Goal: Communication & Community: Answer question/provide support

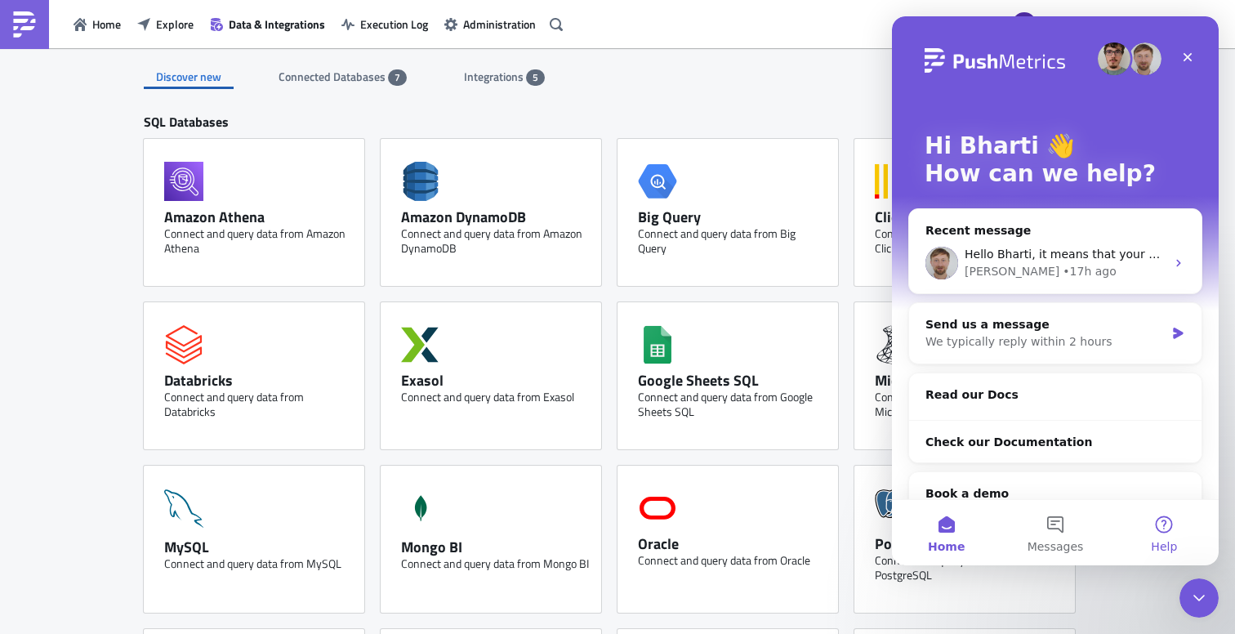
scroll to position [404, 0]
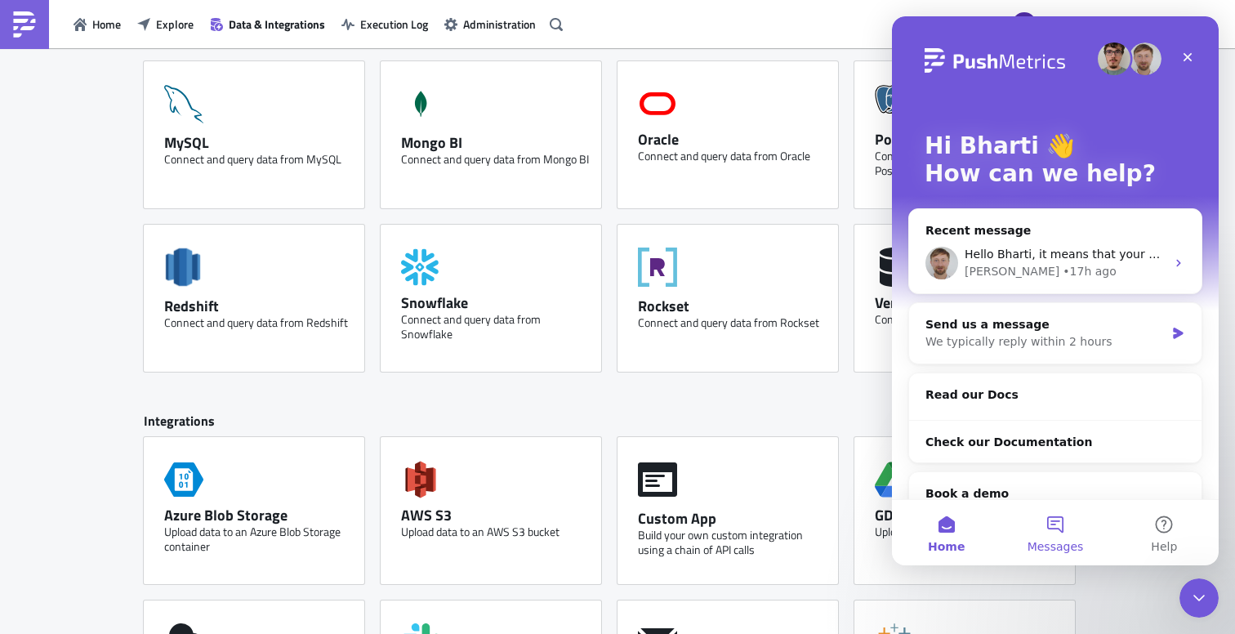
click at [1060, 525] on button "Messages" at bounding box center [1055, 532] width 109 height 65
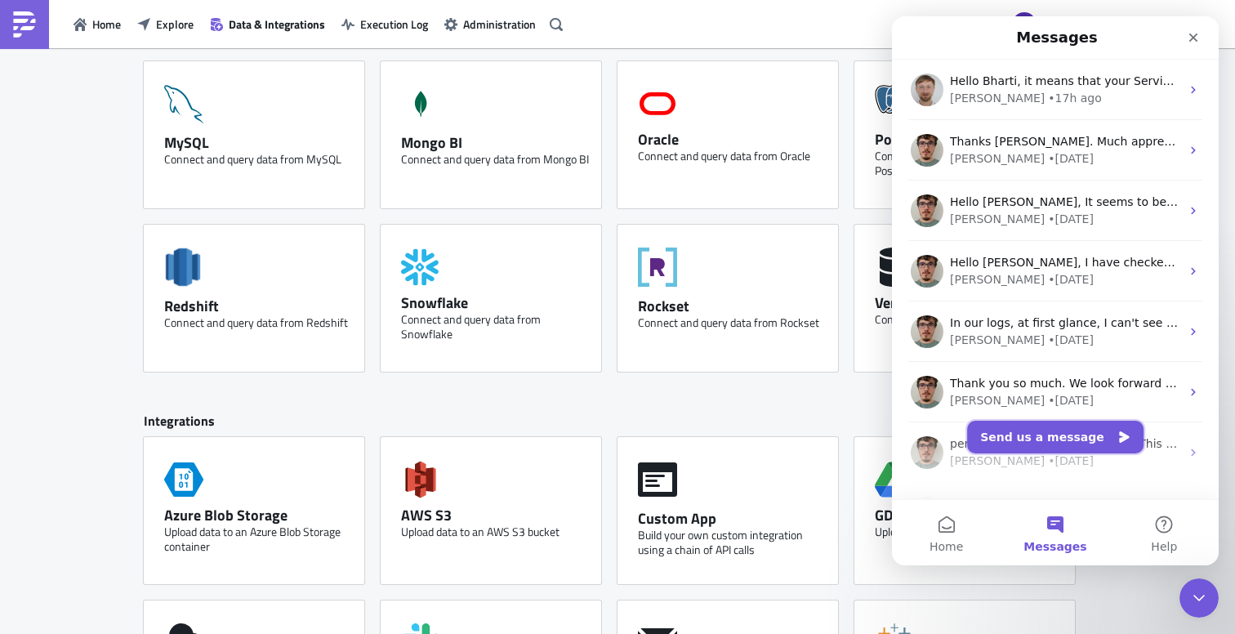
click at [1048, 441] on button "Send us a message" at bounding box center [1055, 437] width 176 height 33
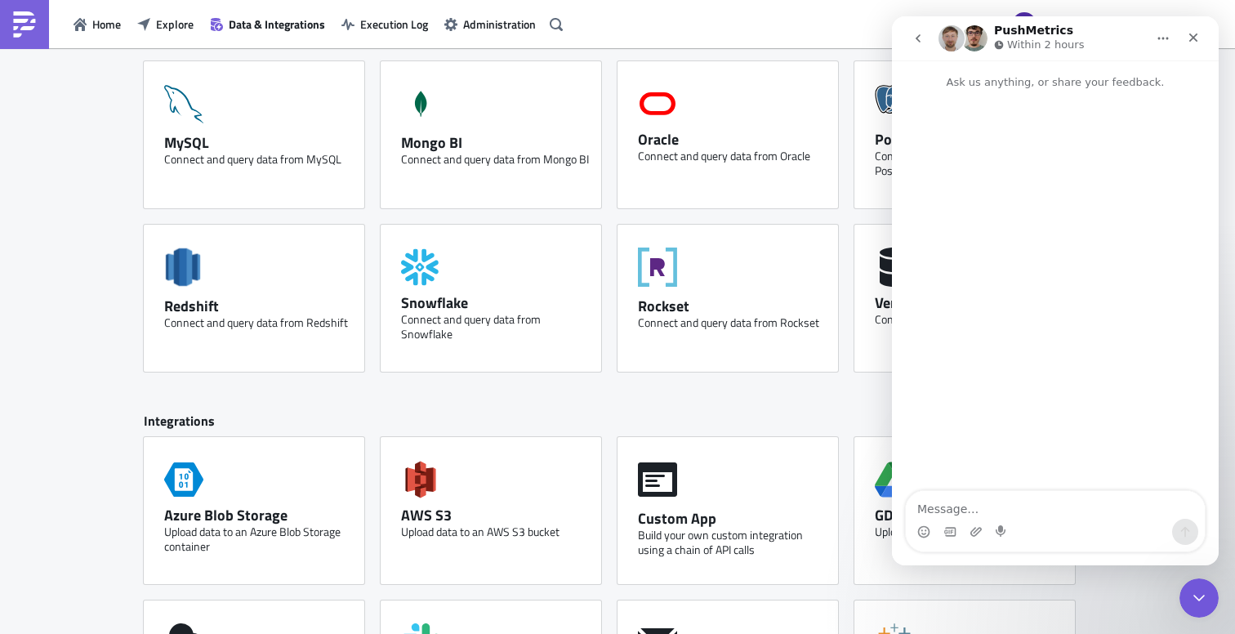
click at [1003, 499] on textarea "Message…" at bounding box center [1055, 505] width 299 height 28
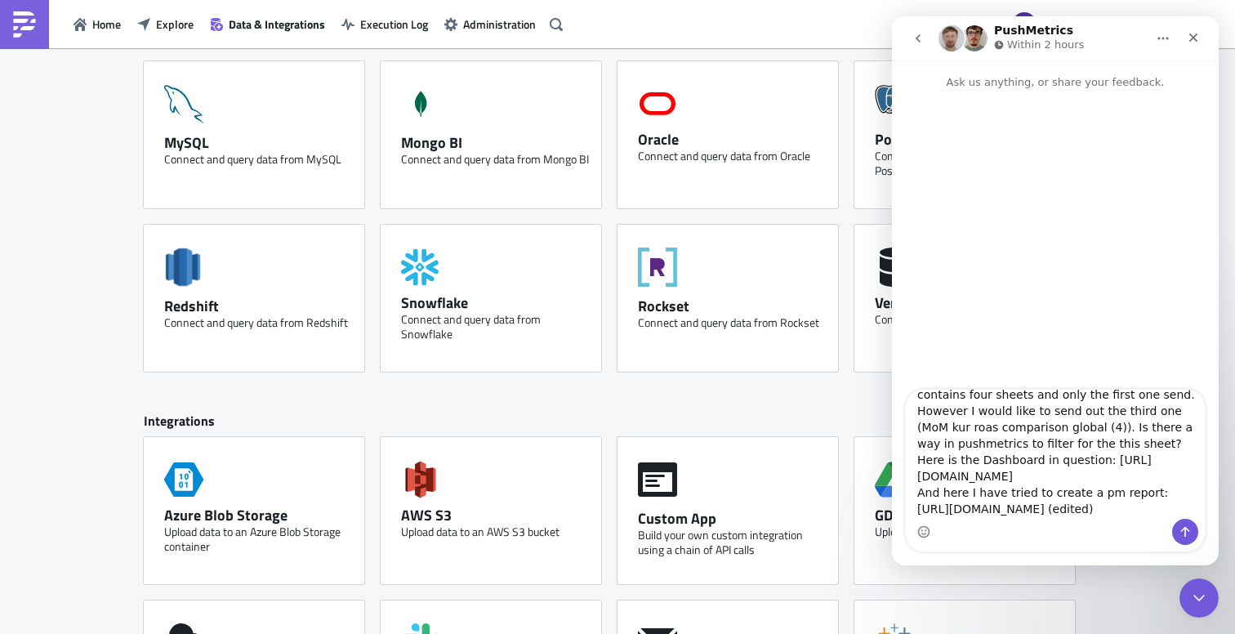
scroll to position [0, 0]
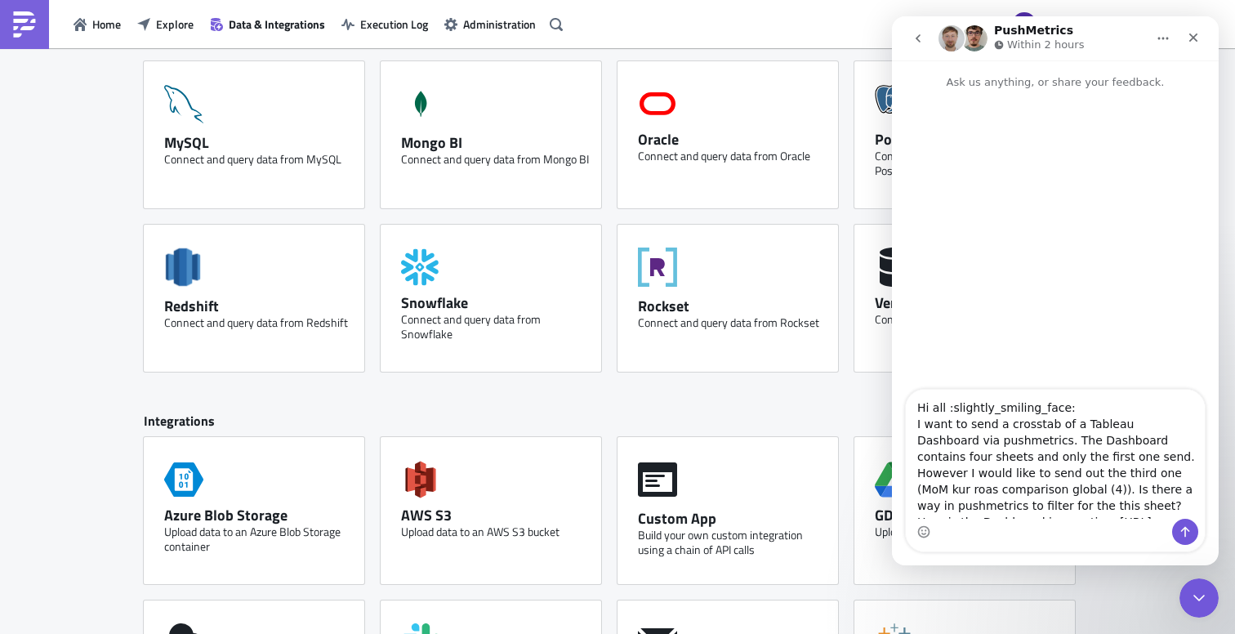
drag, startPoint x: 1065, startPoint y: 408, endPoint x: 931, endPoint y: 404, distance: 134.0
click at [931, 404] on textarea "Hi all :slightly_smiling_face: I want to send a crosstab of a Tableau Dashboard…" at bounding box center [1055, 454] width 299 height 129
drag, startPoint x: 996, startPoint y: 439, endPoint x: 1035, endPoint y: 439, distance: 38.4
click at [1035, 439] on textarea "Hi Team, I want to send a crosstab of a Tableau Dashboard via pushmetrics. The …" at bounding box center [1055, 454] width 299 height 129
click at [1124, 450] on textarea "Hi Team, I want to send a crosstab of a Tableau Dashboard via pushmetrics. The …" at bounding box center [1055, 454] width 299 height 129
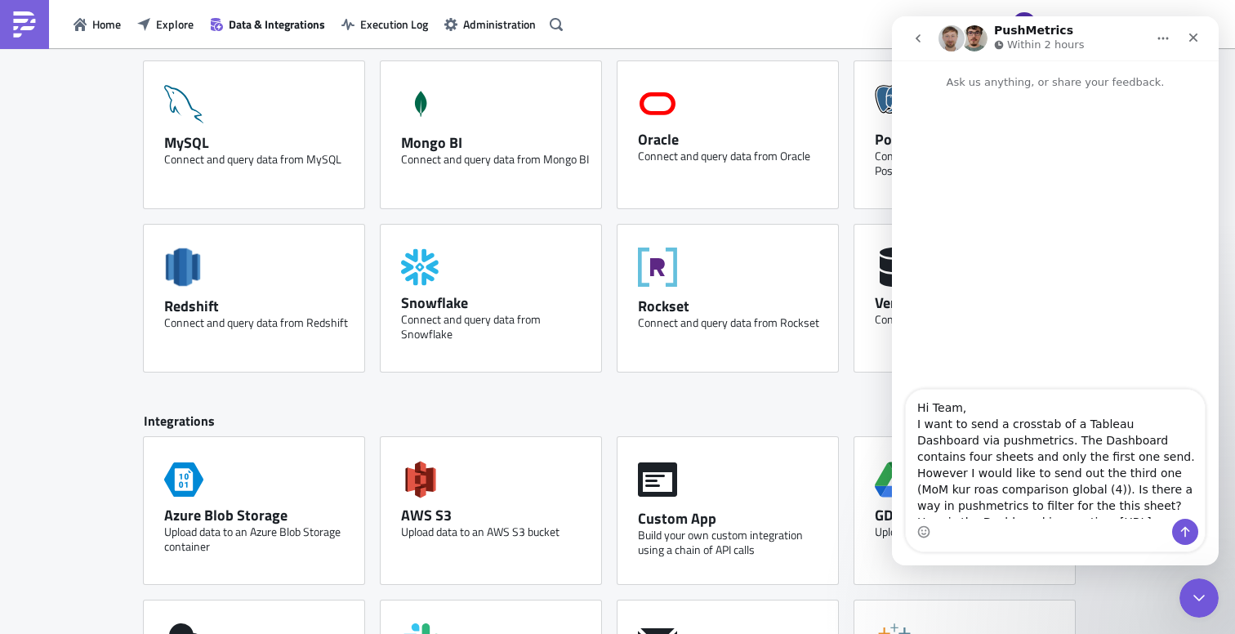
drag, startPoint x: 967, startPoint y: 452, endPoint x: 1076, endPoint y: 452, distance: 109.4
click at [1005, 452] on textarea "Hi Team, I want to send a crosstab of a Tableau Dashboard via pushmetrics. The …" at bounding box center [1055, 454] width 299 height 129
click at [1076, 480] on textarea "Hi Team, I want to send a crosstab of a Tableau Dashboard via pushmetrics. The …" at bounding box center [1055, 454] width 299 height 129
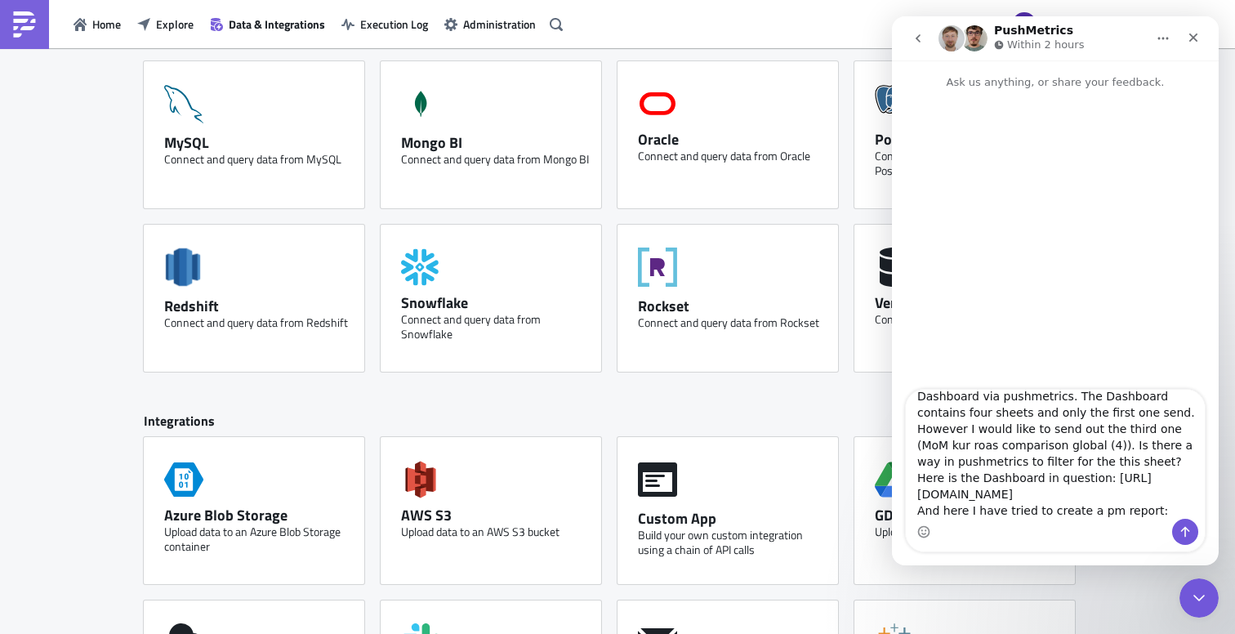
scroll to position [46, 0]
click at [956, 456] on textarea "Hi Team, I want to send a crosstab of a Tableau Dashboard via pushmetrics. The …" at bounding box center [1055, 454] width 299 height 129
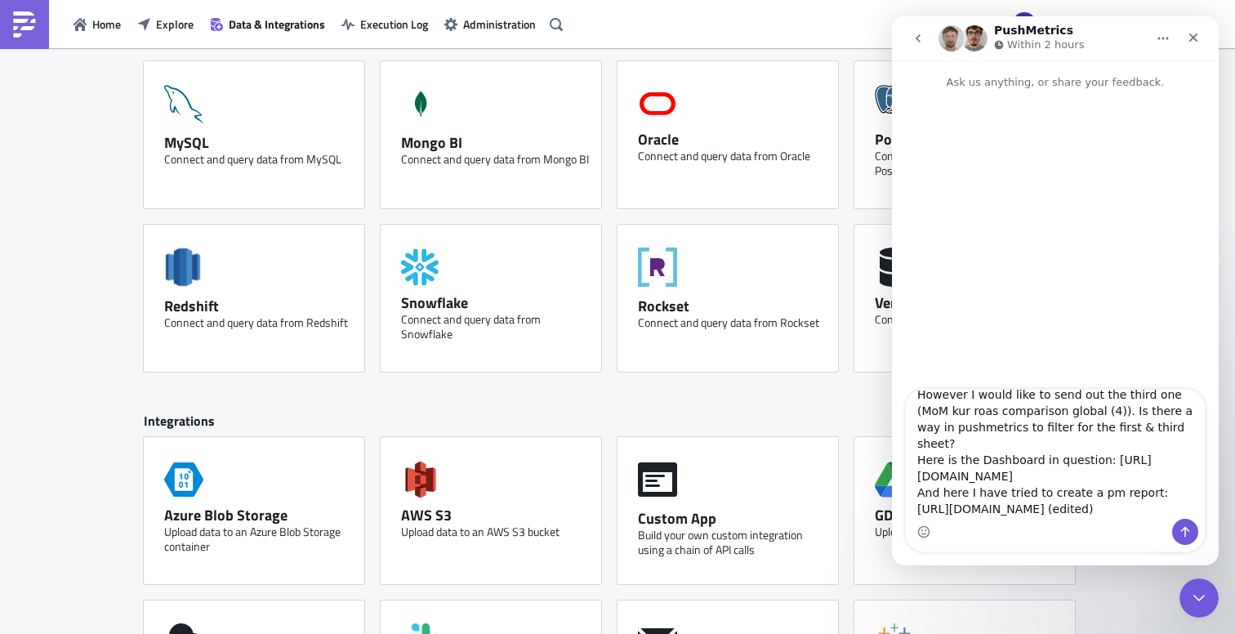
drag, startPoint x: 1134, startPoint y: 479, endPoint x: 893, endPoint y: 445, distance: 243.3
click at [893, 445] on div "Hi Team, I want to send a crosstab of a Tableau Dashboard via pushmetrics. The …" at bounding box center [1055, 470] width 327 height 163
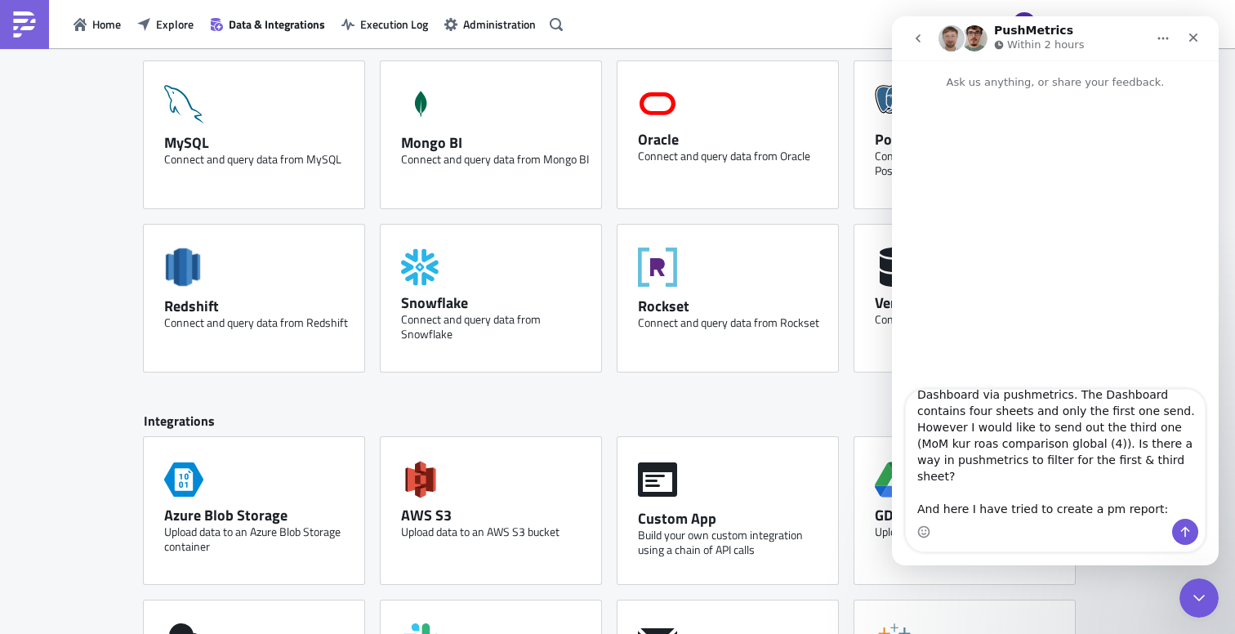
type textarea "Hi Team, I want to send a crosstab of a Tableau Dashboard via pushmetrics. The …"
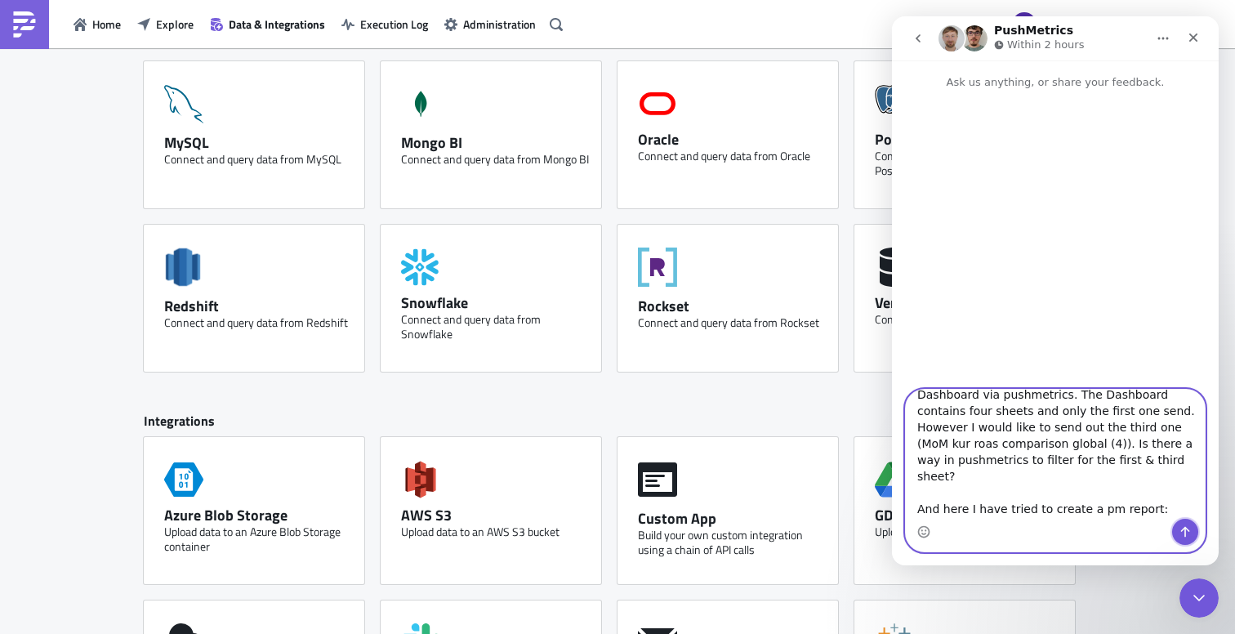
click at [1188, 530] on icon "Send a message…" at bounding box center [1185, 532] width 9 height 11
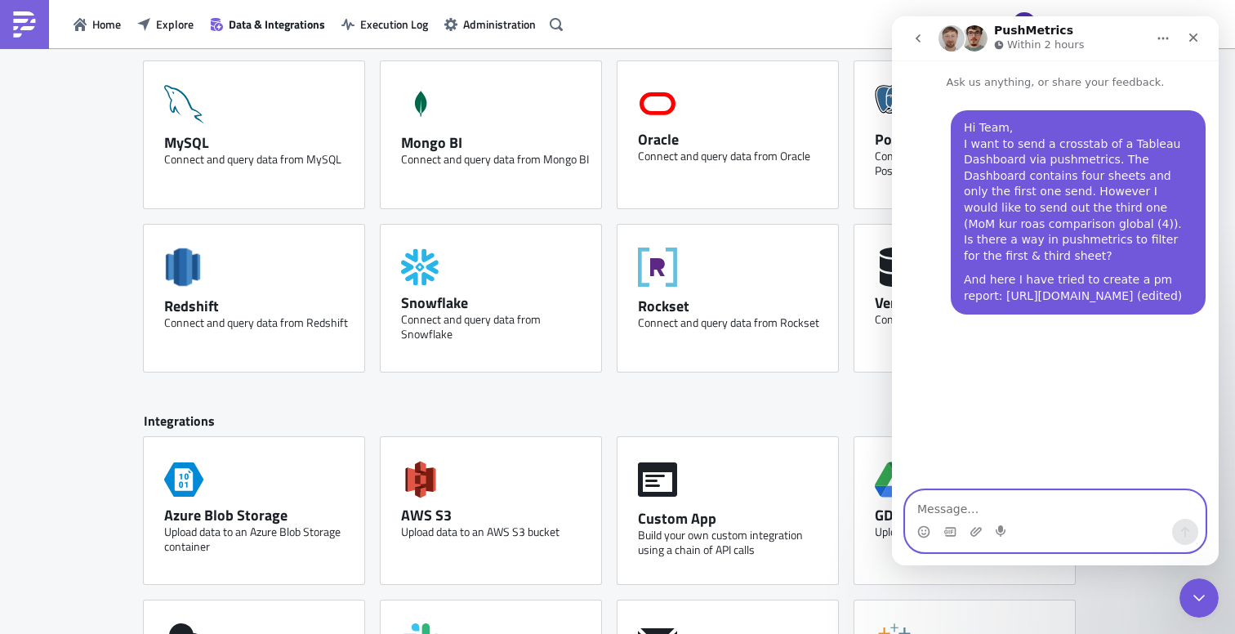
scroll to position [0, 0]
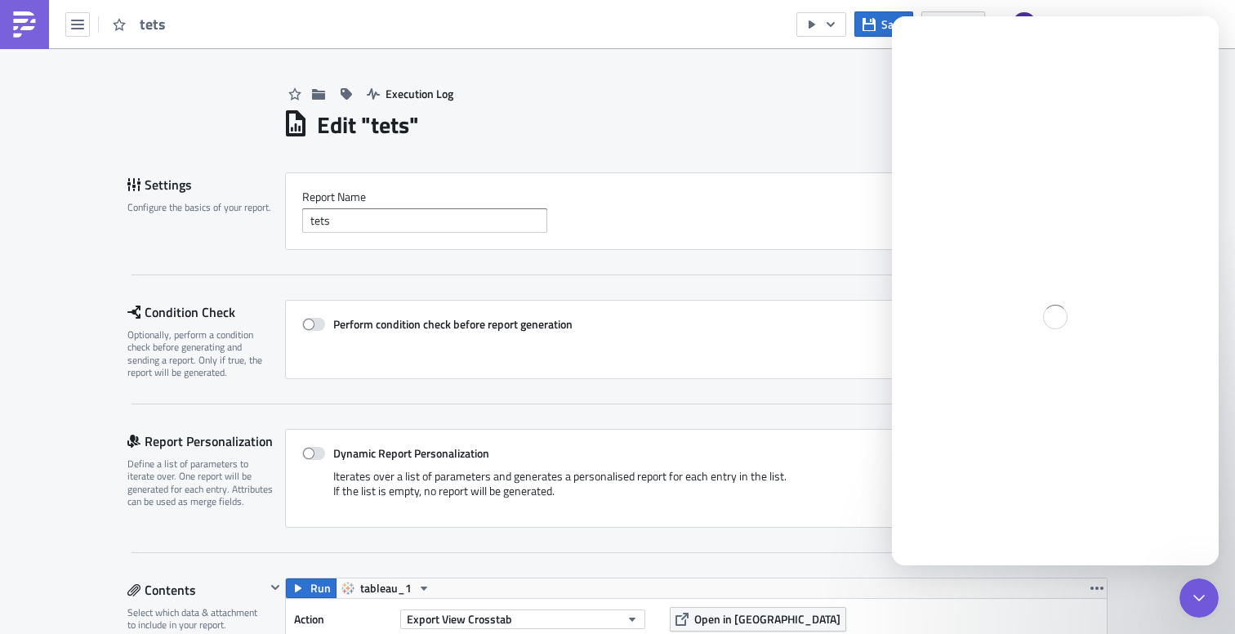
click at [405, 115] on h1 "Edit " tets "" at bounding box center [368, 124] width 102 height 29
click at [390, 121] on h1 "Edit " tets "" at bounding box center [368, 124] width 102 height 29
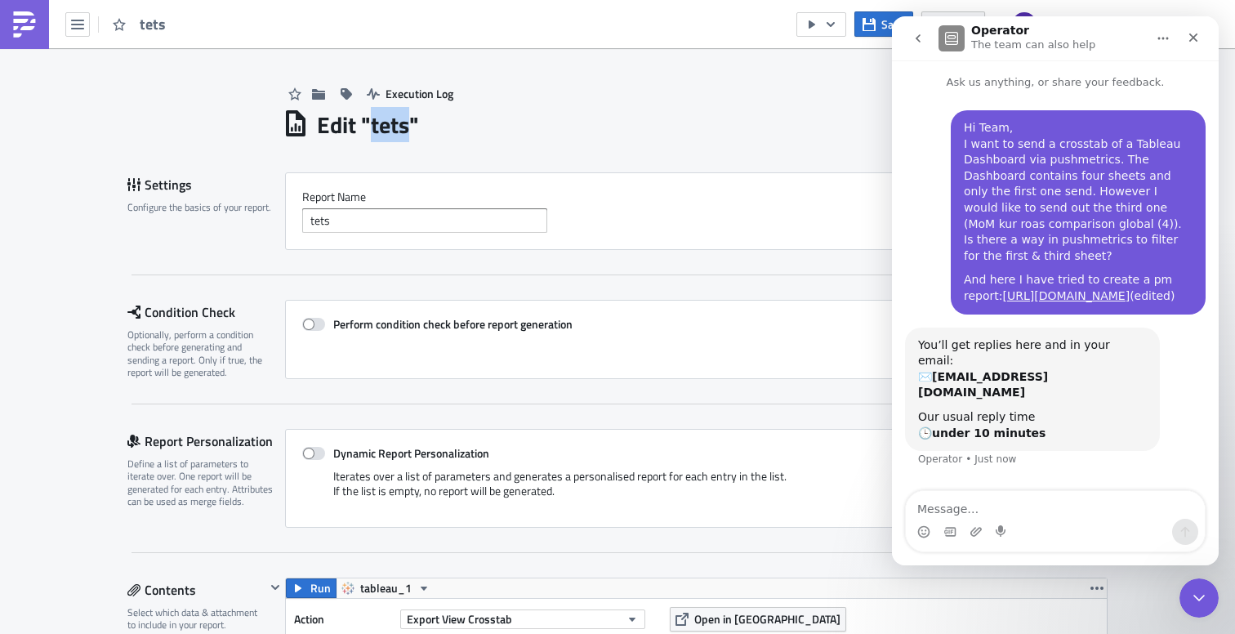
copy h1 "tets"
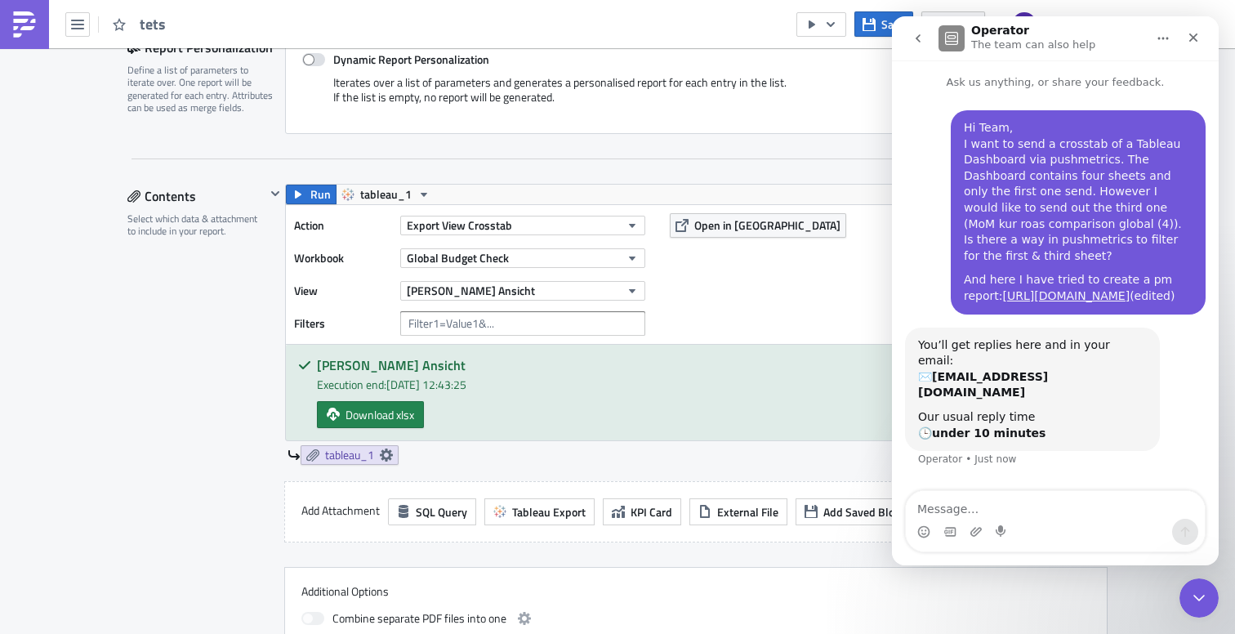
scroll to position [394, 0]
click at [370, 457] on span "tableau_1" at bounding box center [349, 454] width 49 height 15
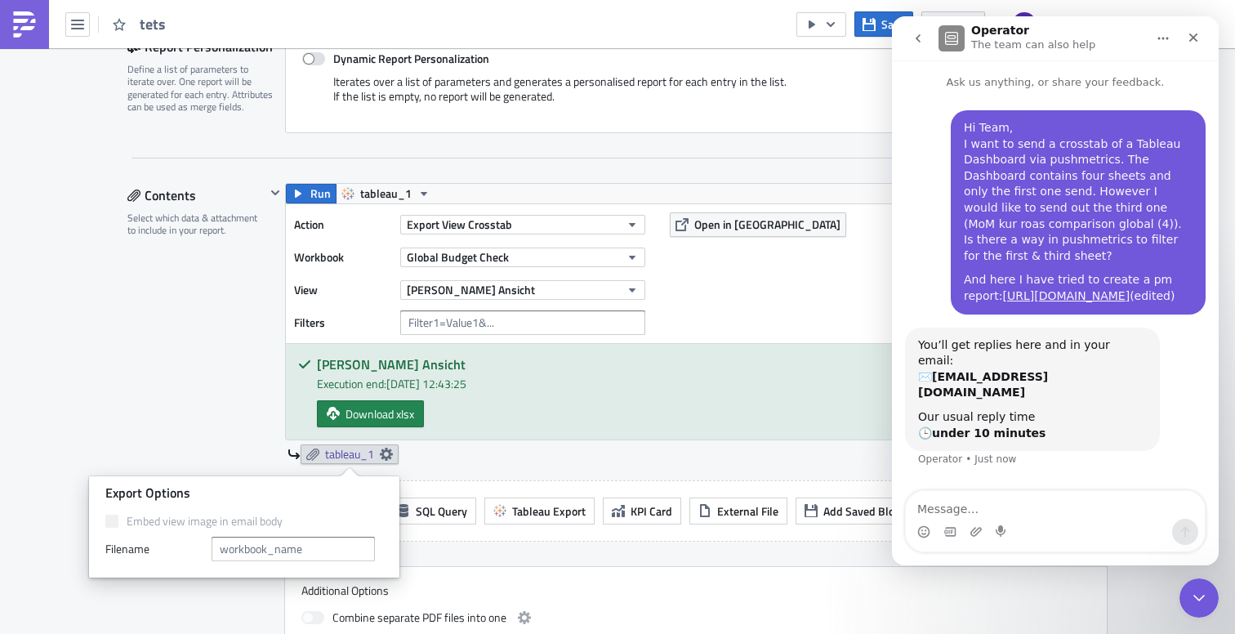
click at [475, 453] on div "tableau_1" at bounding box center [697, 454] width 820 height 20
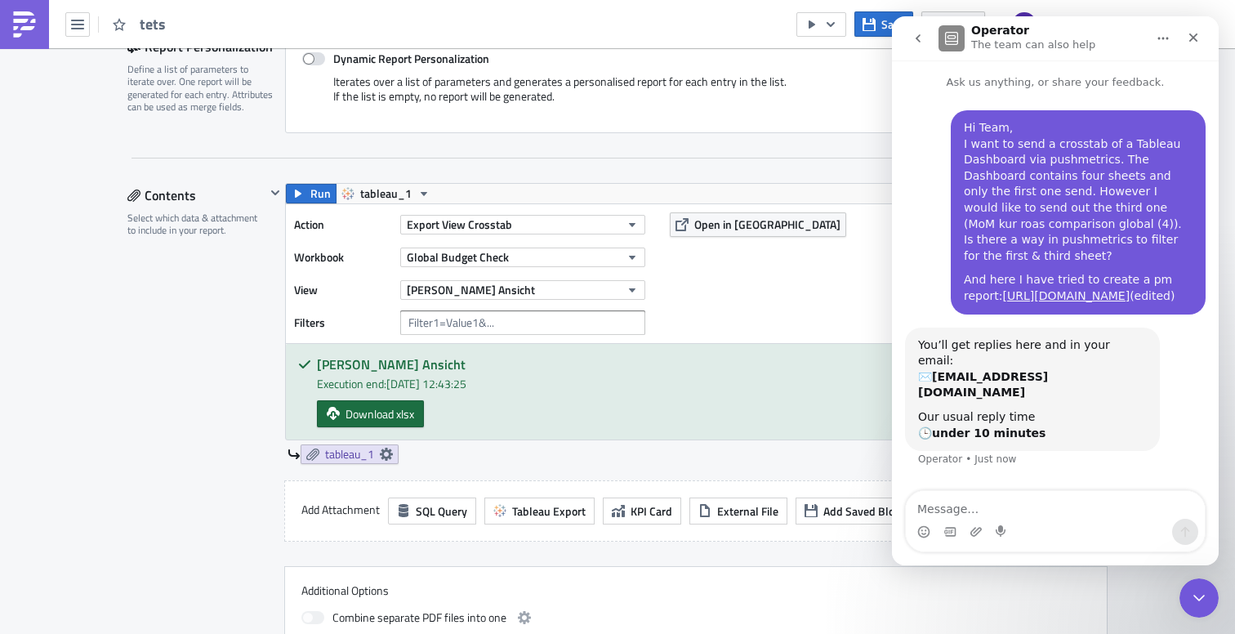
click at [416, 416] on link "Download xlsx" at bounding box center [370, 413] width 107 height 27
click at [1067, 524] on div "Intercom messenger" at bounding box center [1055, 532] width 299 height 26
click at [1064, 503] on textarea "Message…" at bounding box center [1055, 505] width 299 height 28
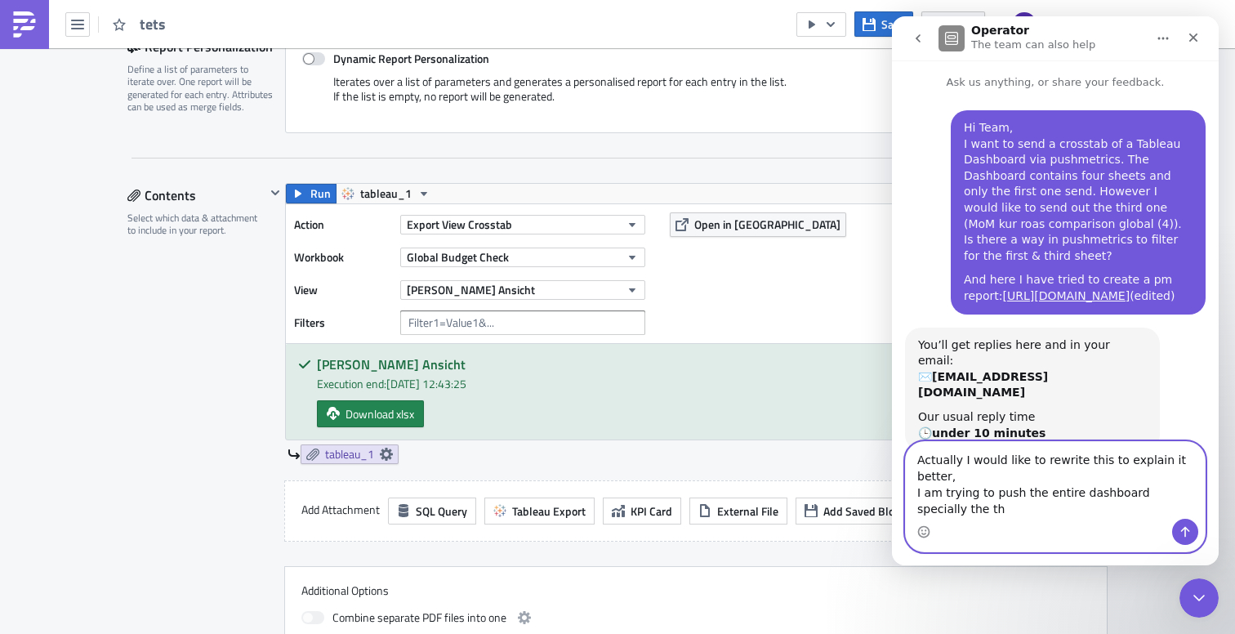
scroll to position [11, 0]
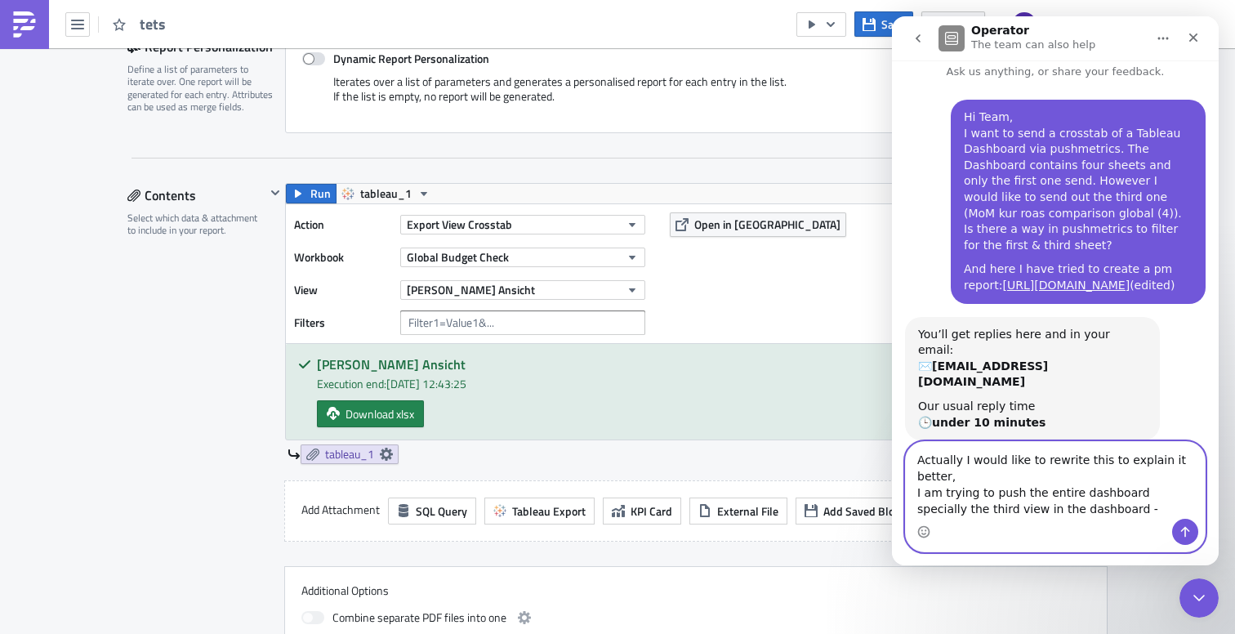
click at [933, 499] on textarea "Actually I would like to rewrite this to explain it better, I am trying to push…" at bounding box center [1055, 480] width 299 height 77
click at [933, 509] on textarea "Actually I would like to rewrite this to explain it better, I am trying to push…" at bounding box center [1055, 480] width 299 height 77
click at [1088, 511] on textarea "Actually I would like to rewrite this to explain it better, I am trying to push…" at bounding box center [1055, 480] width 299 height 77
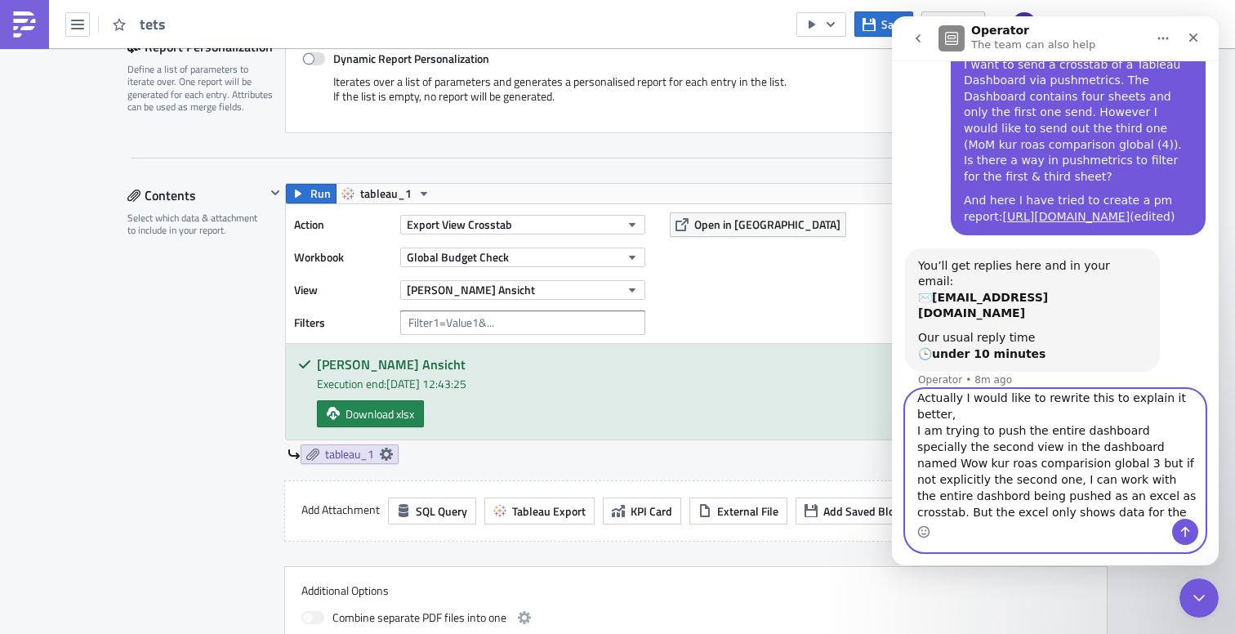
scroll to position [26, 0]
type textarea "Actually I would like to rewrite this to explain it better, I am trying to push…"
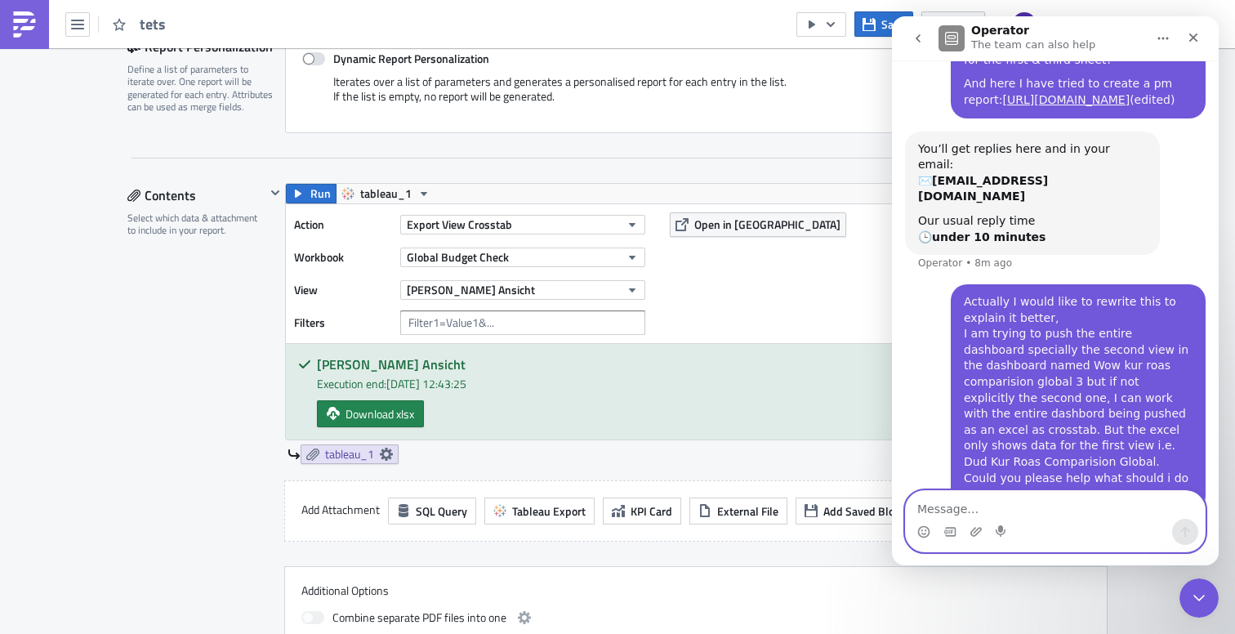
scroll to position [203, 0]
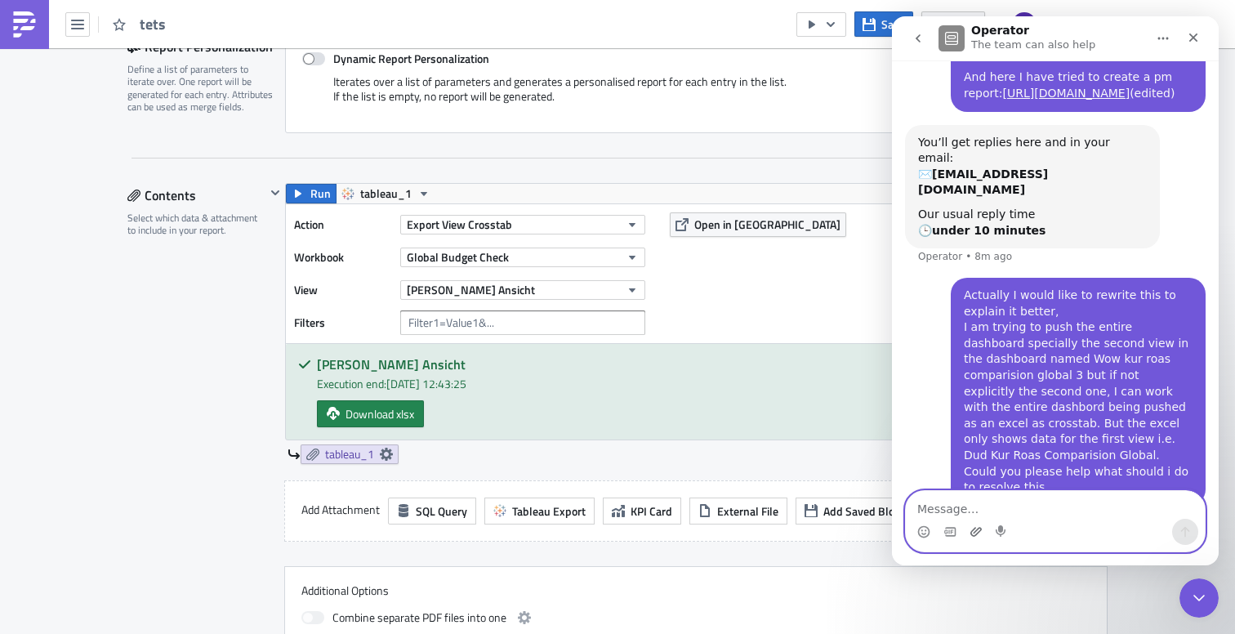
click at [979, 534] on icon "Upload attachment" at bounding box center [975, 531] width 13 height 13
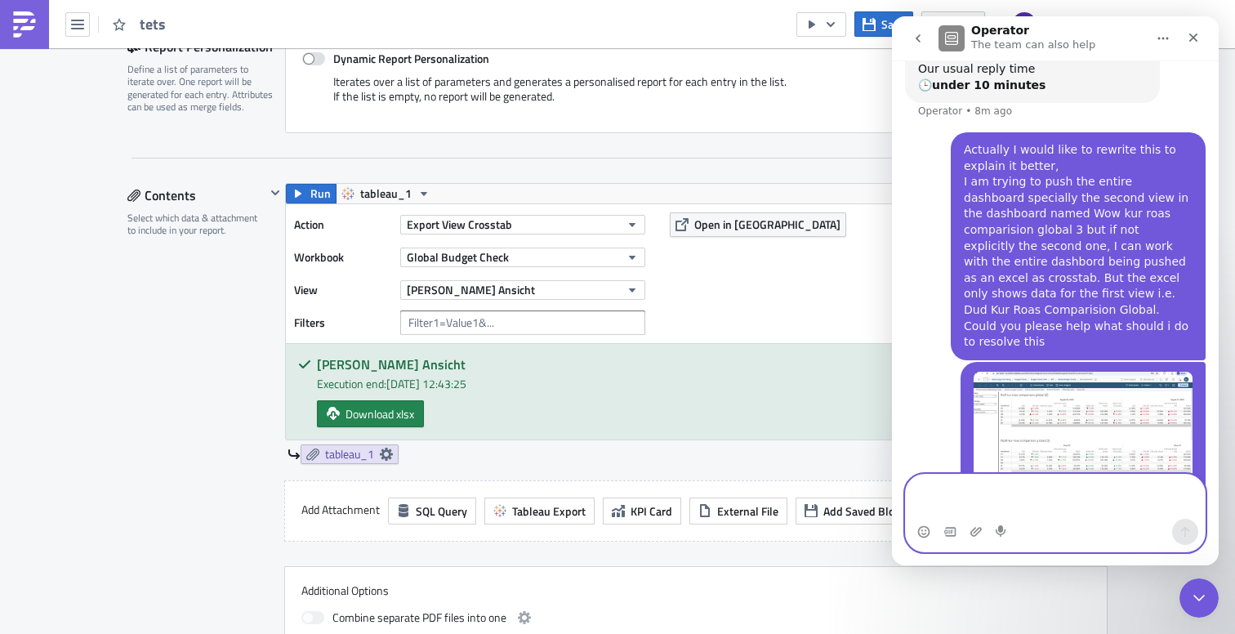
scroll to position [358, 0]
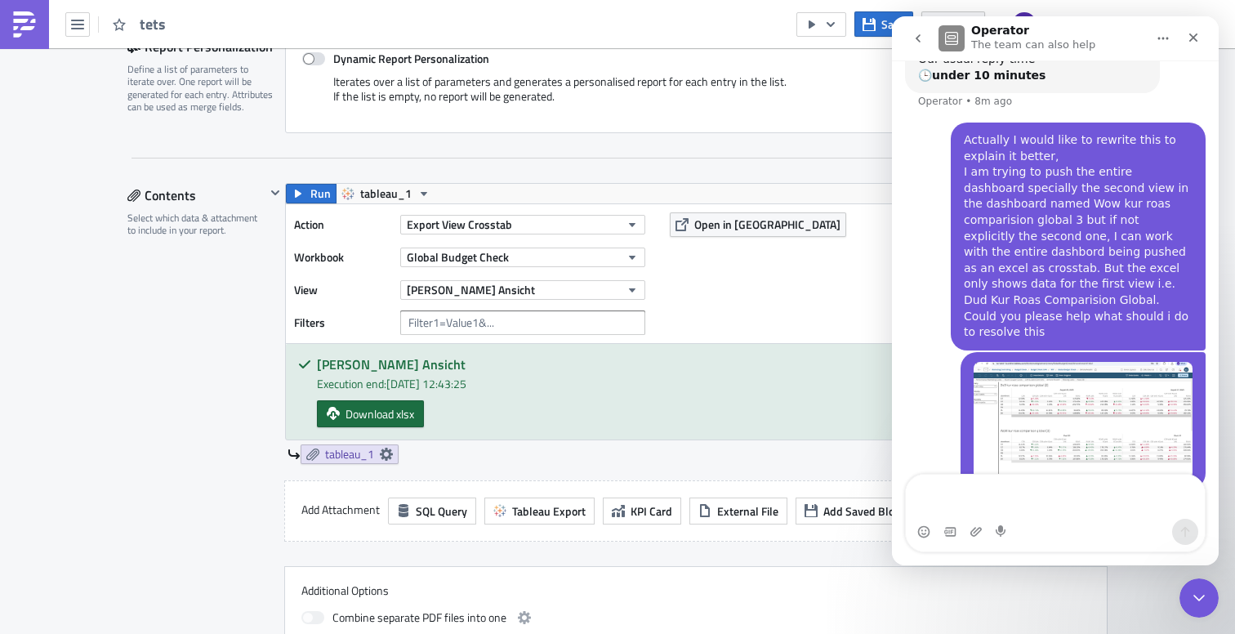
click at [371, 409] on span "Download xlsx" at bounding box center [379, 413] width 69 height 17
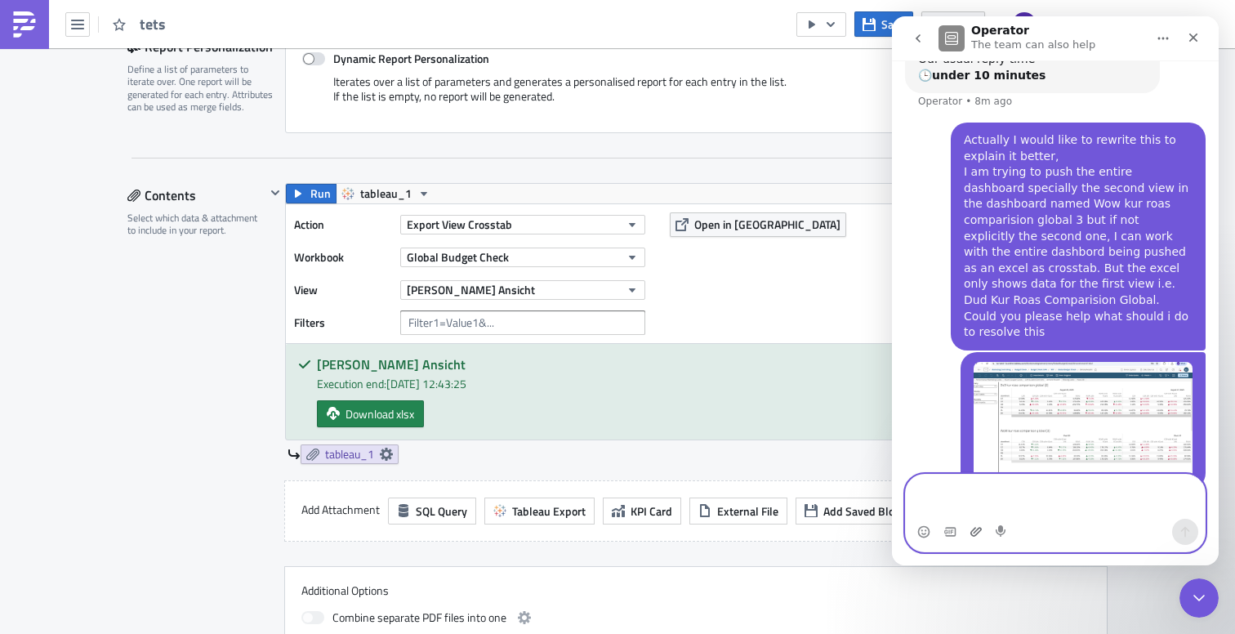
click at [975, 535] on icon "Upload attachment" at bounding box center [975, 531] width 11 height 9
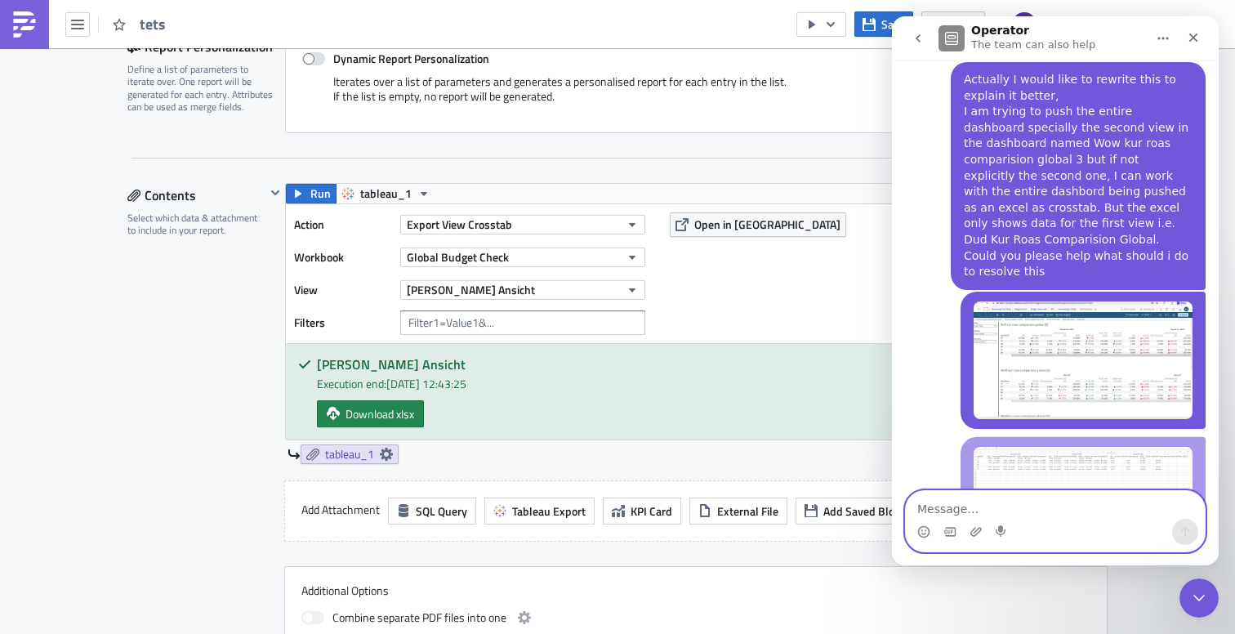
scroll to position [431, 0]
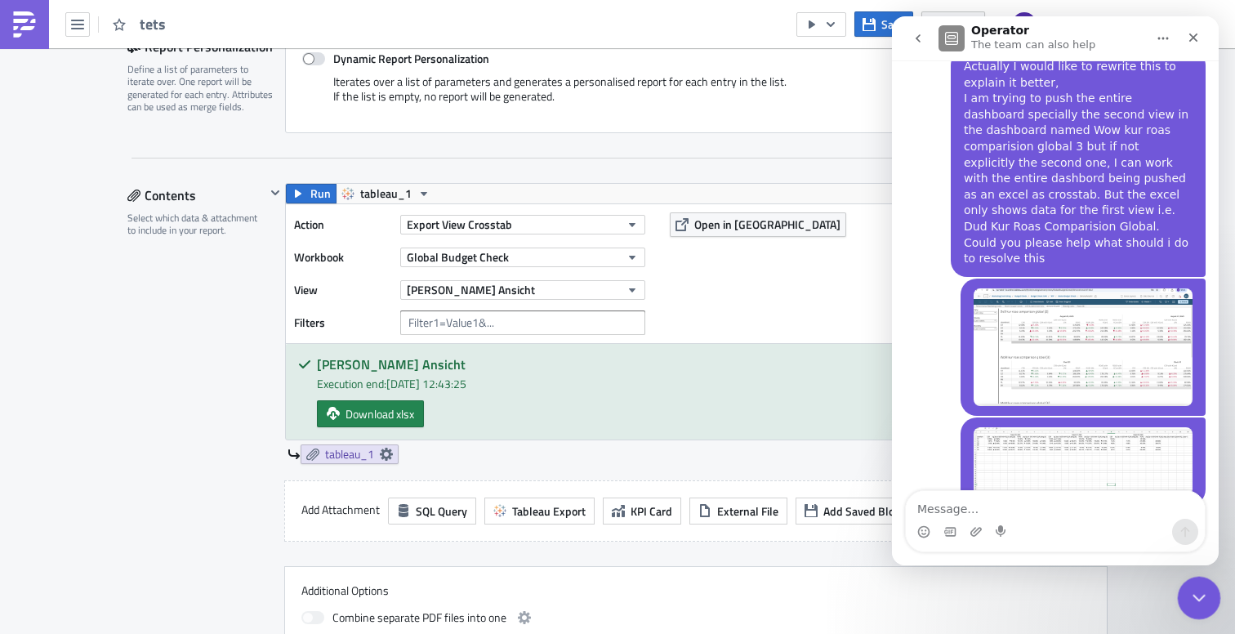
click at [1214, 593] on div "Close Intercom Messenger" at bounding box center [1196, 595] width 39 height 39
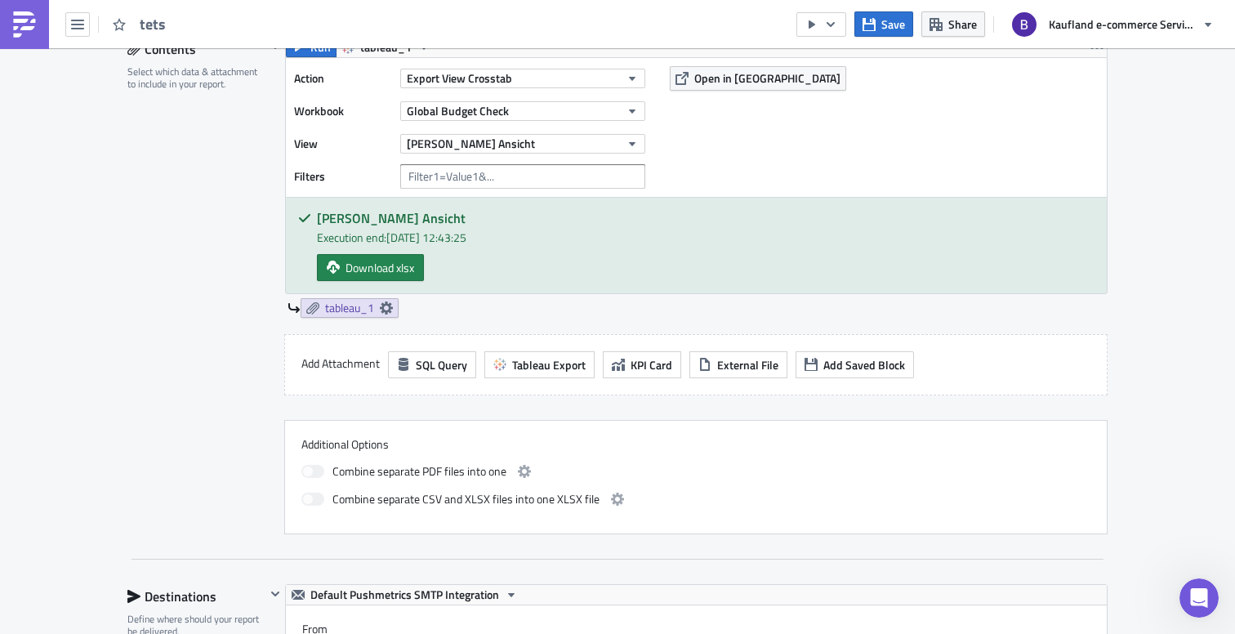
scroll to position [570, 0]
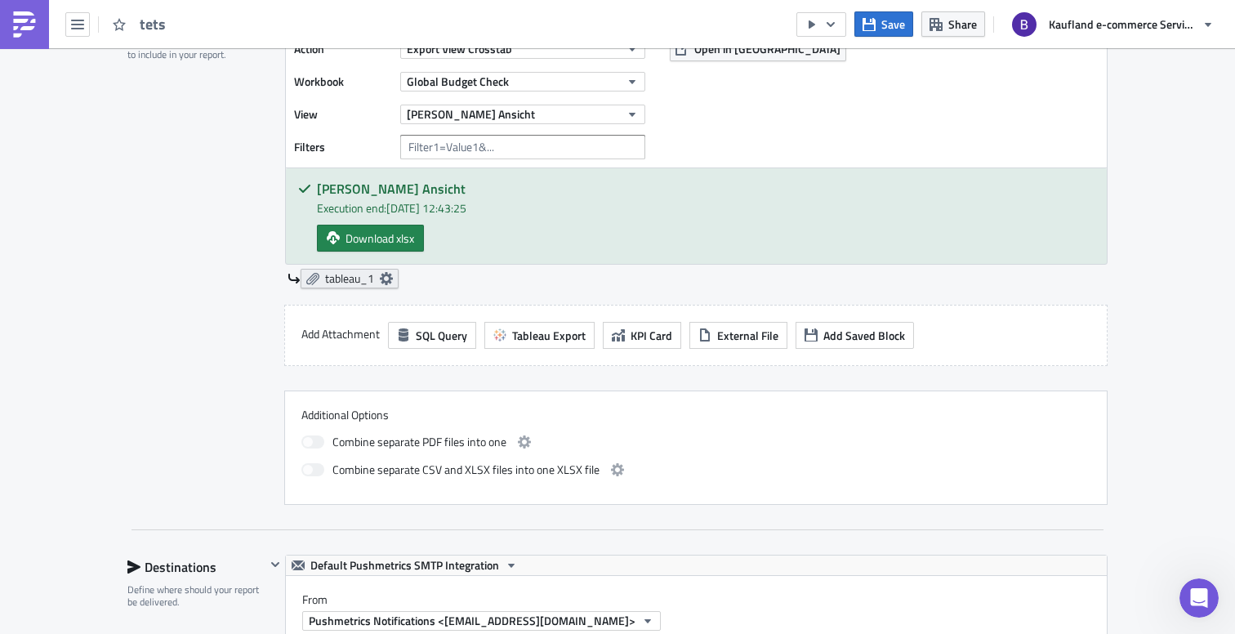
click at [391, 282] on icon at bounding box center [386, 278] width 13 height 13
click at [238, 261] on div "Contents Select which data & attachment to include in your report." at bounding box center [196, 255] width 138 height 497
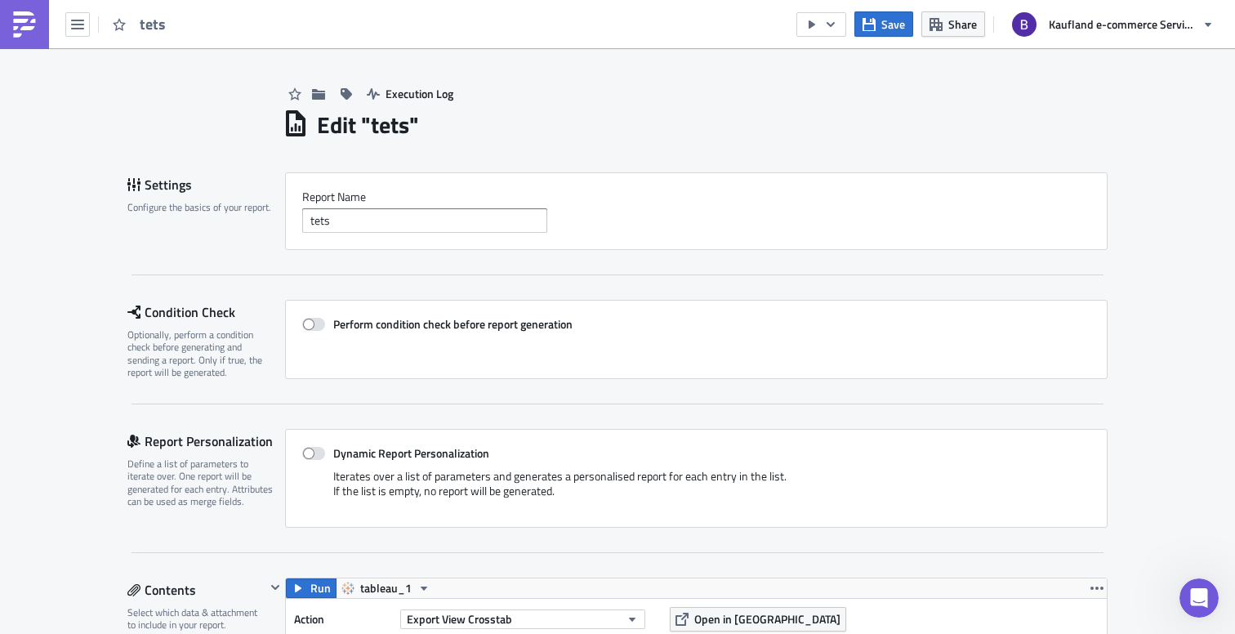
scroll to position [410, 0]
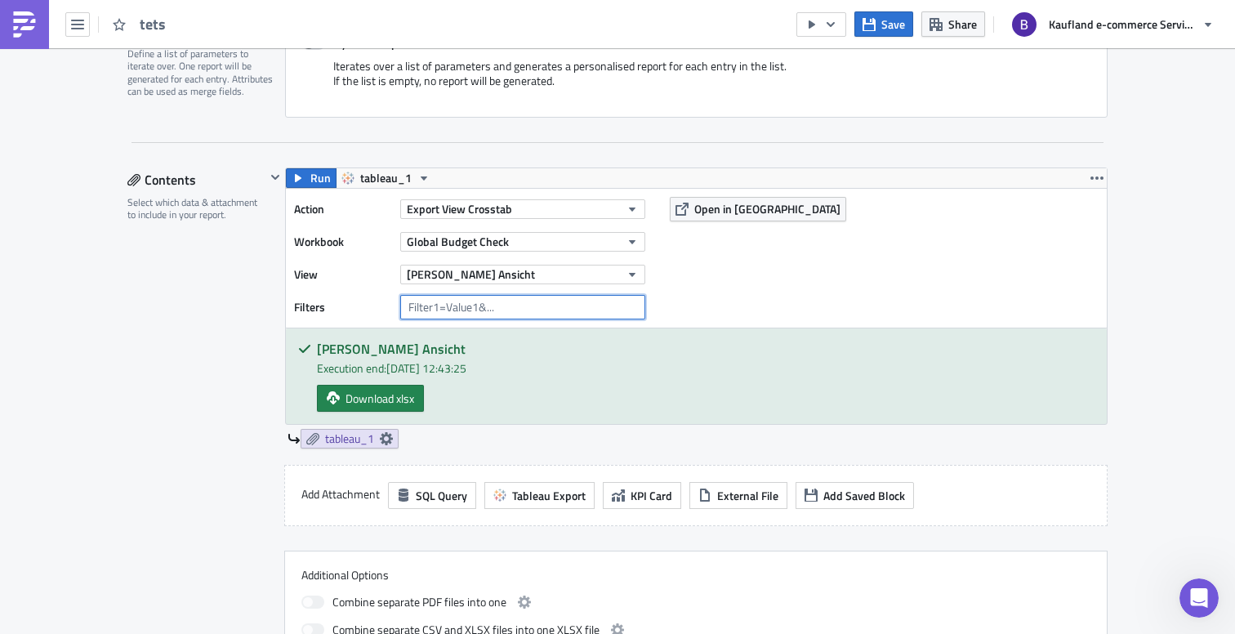
click at [450, 310] on input "text" at bounding box center [522, 307] width 245 height 25
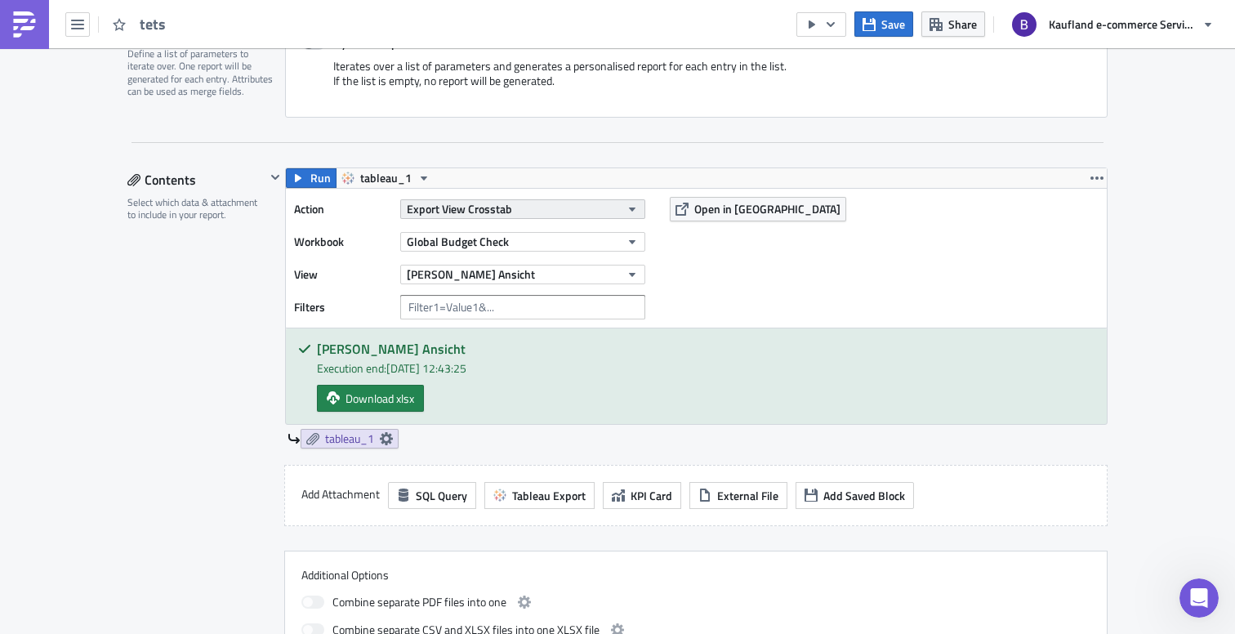
click at [449, 207] on span "Export View Crosstab" at bounding box center [459, 208] width 105 height 17
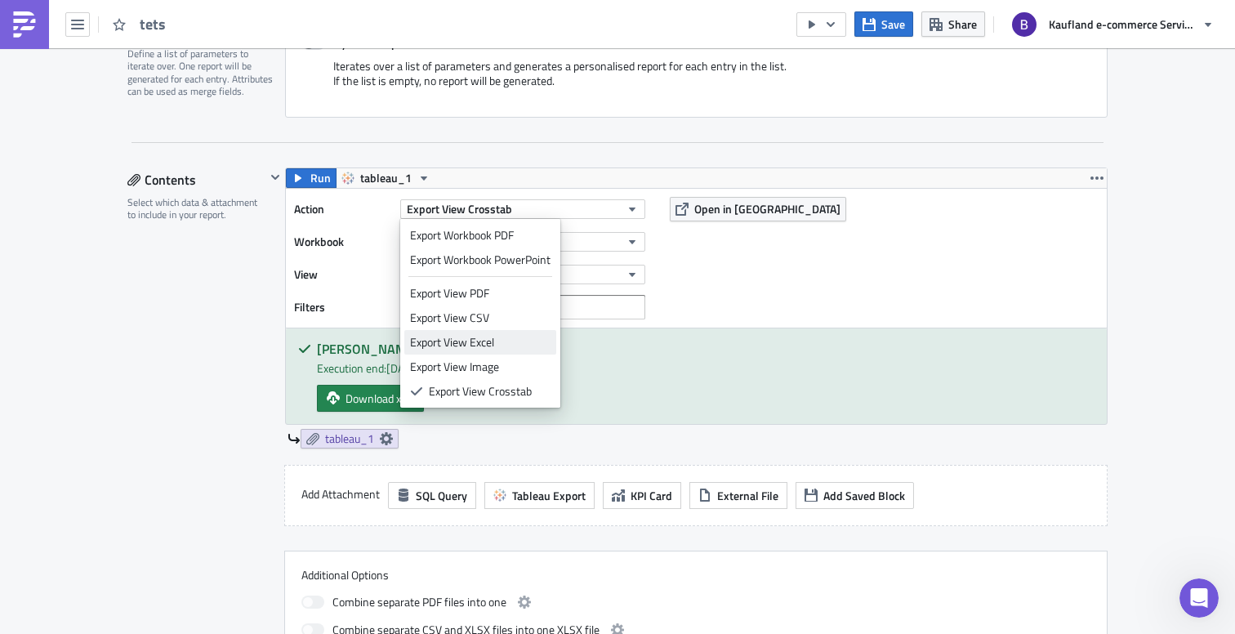
click at [470, 345] on div "Export View Excel" at bounding box center [480, 342] width 140 height 16
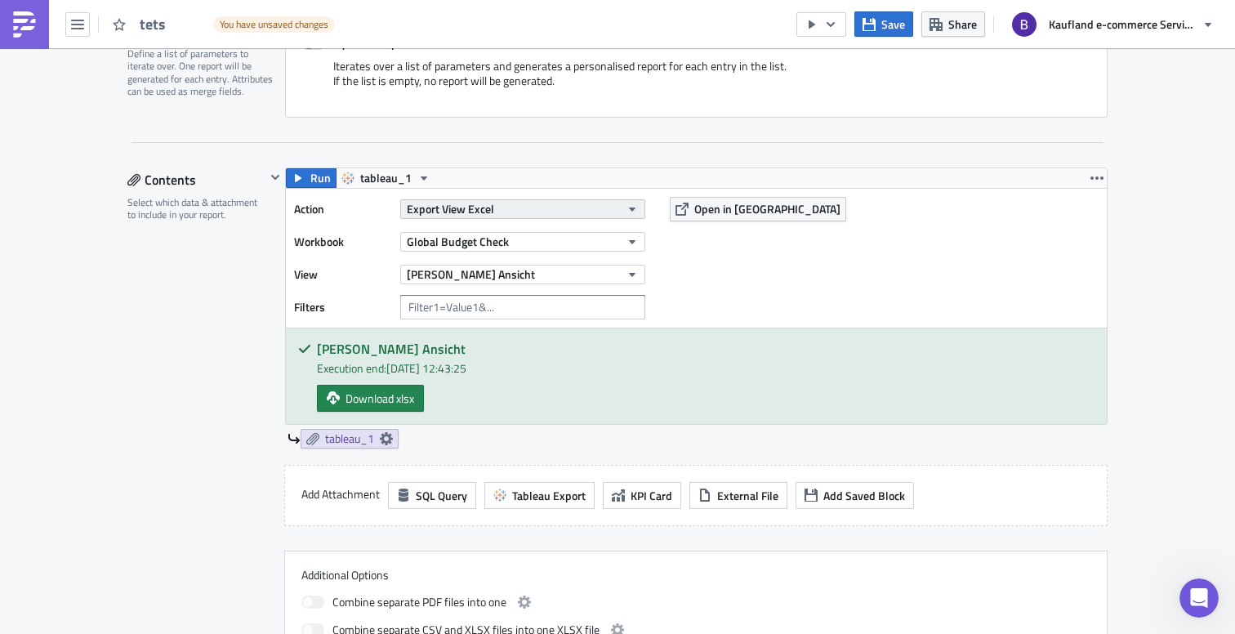
click at [471, 199] on button "Export View Excel" at bounding box center [522, 209] width 245 height 20
